Goal: Information Seeking & Learning: Learn about a topic

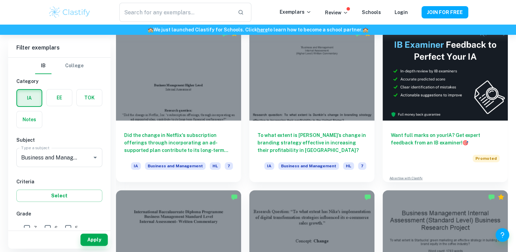
scroll to position [200, 0]
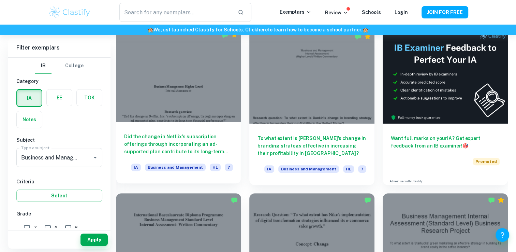
click at [154, 133] on h6 "Did the change in Netflix's subscription offerings through incorporating an ad-…" at bounding box center [178, 144] width 109 height 23
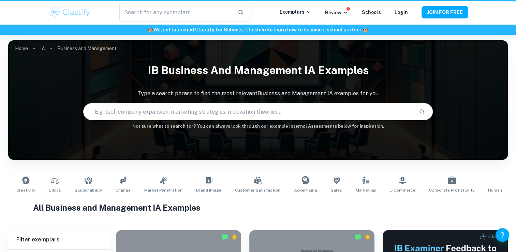
scroll to position [200, 0]
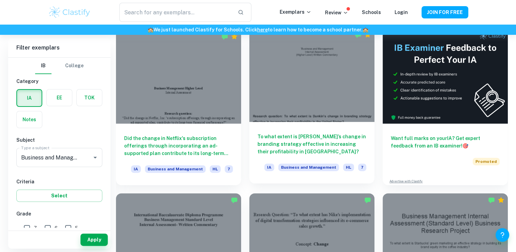
click at [327, 141] on h6 "To what extent is [PERSON_NAME]’s change in branding strategy effective in incr…" at bounding box center [311, 144] width 109 height 23
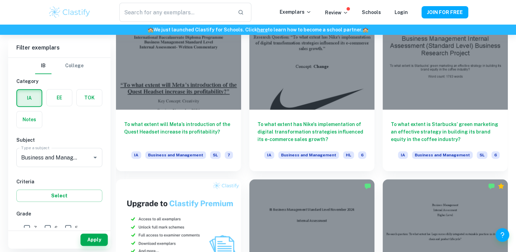
scroll to position [367, 0]
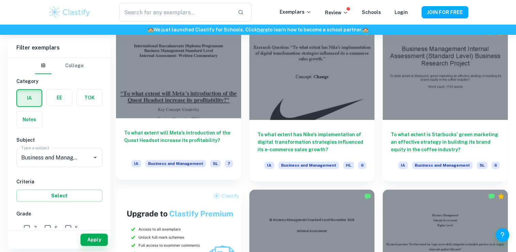
click at [180, 114] on div at bounding box center [178, 71] width 125 height 94
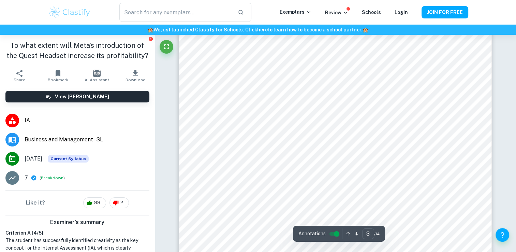
type input "2"
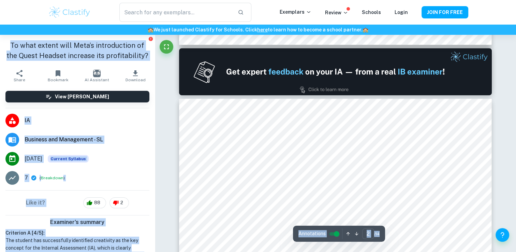
click at [126, 144] on span "Business and Management - SL" at bounding box center [87, 139] width 125 height 8
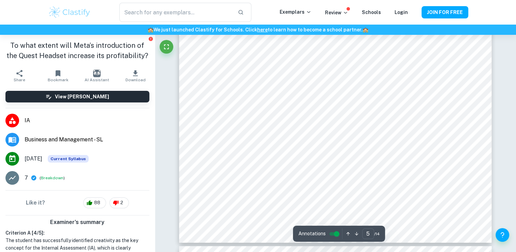
scroll to position [2139, 0]
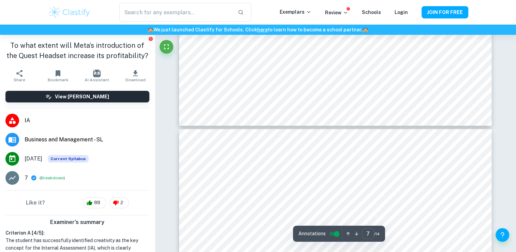
type input "8"
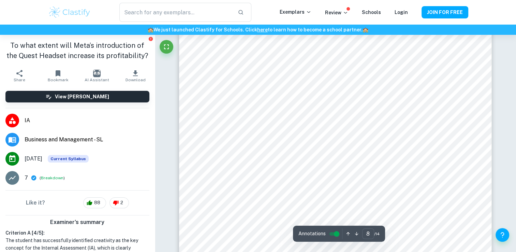
scroll to position [3279, 0]
